Goal: Task Accomplishment & Management: Use online tool/utility

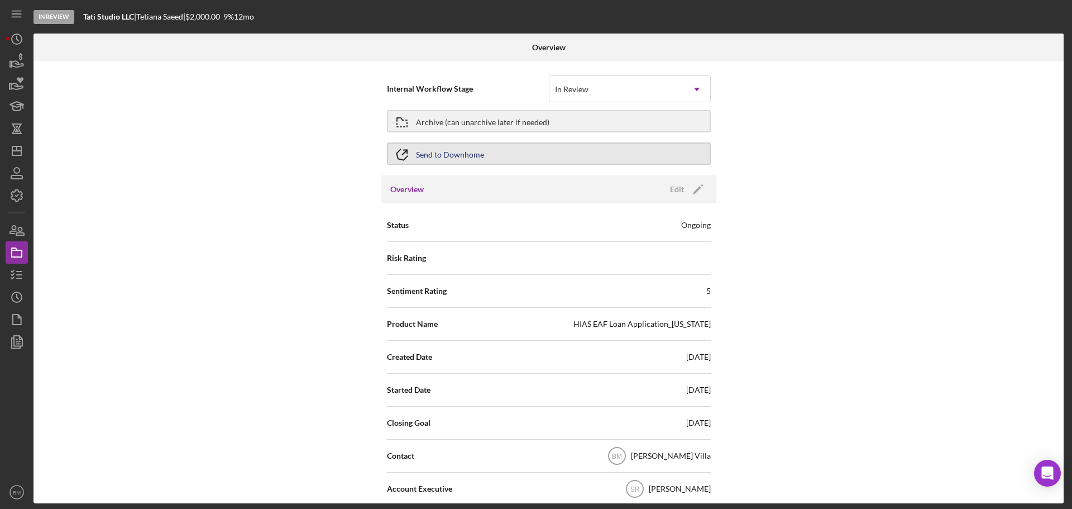
click at [459, 161] on div "Send to Downhome" at bounding box center [450, 153] width 68 height 20
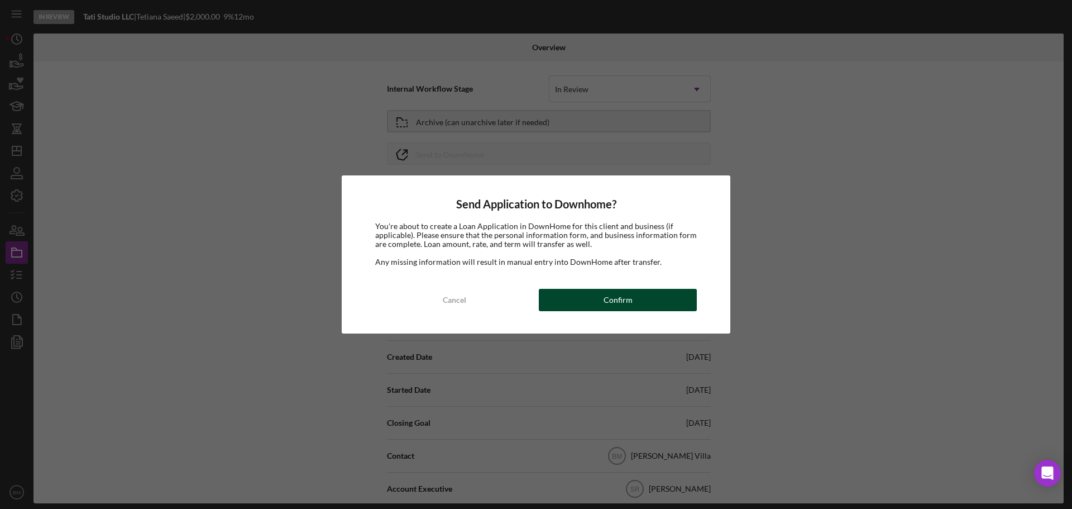
click at [638, 300] on button "Confirm" at bounding box center [618, 300] width 158 height 22
